Goal: Ask a question: Seek information or help from site administrators or community

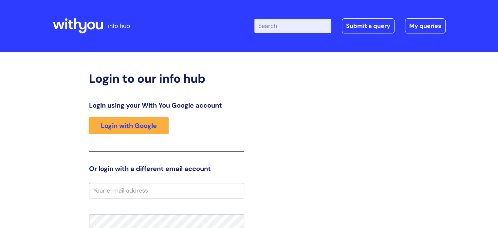
click at [277, 27] on input "Enter your search term here..." at bounding box center [293, 26] width 77 height 14
type input "glasses"
click button "Search" at bounding box center [0, 0] width 0 height 0
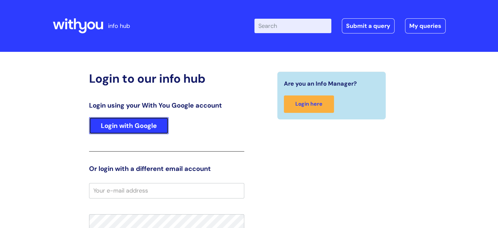
click at [107, 127] on link "Login with Google" at bounding box center [129, 125] width 80 height 17
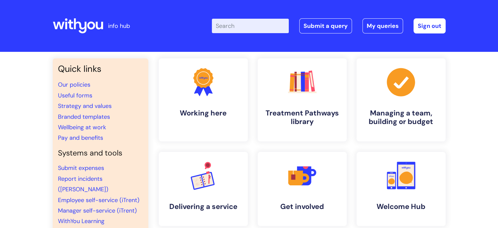
click at [239, 29] on input "Enter your search term here..." at bounding box center [250, 26] width 77 height 14
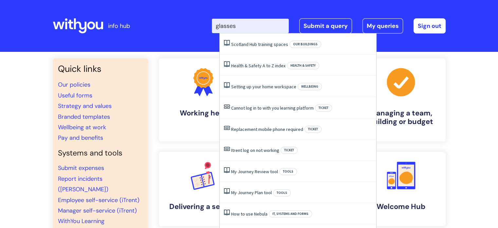
type input "glasses"
click button "Search" at bounding box center [0, 0] width 0 height 0
